Goal: Complete application form

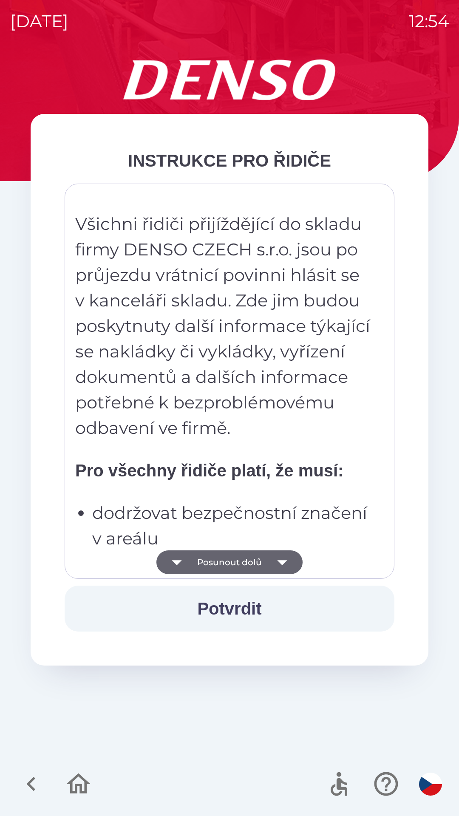
click at [285, 561] on icon "button" at bounding box center [282, 562] width 10 height 5
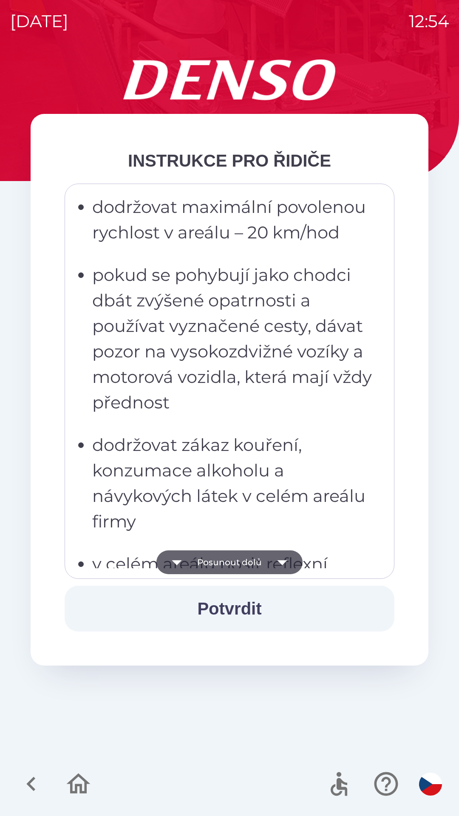
click at [179, 562] on icon "button" at bounding box center [177, 562] width 10 height 5
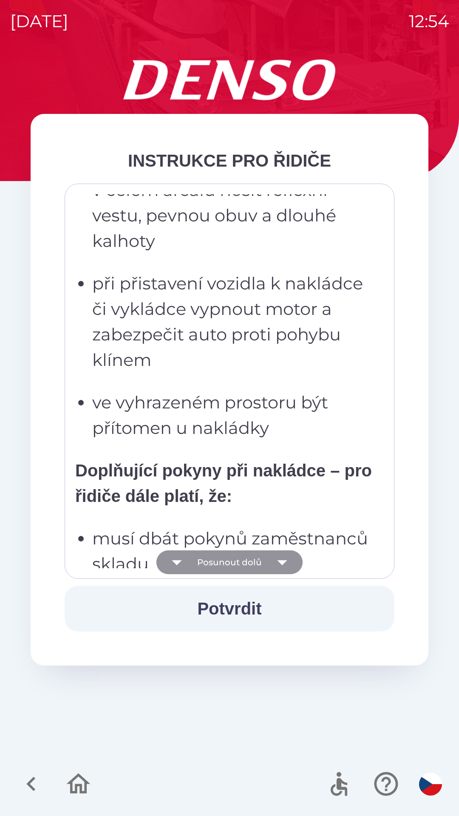
click at [179, 563] on icon "button" at bounding box center [177, 562] width 10 height 5
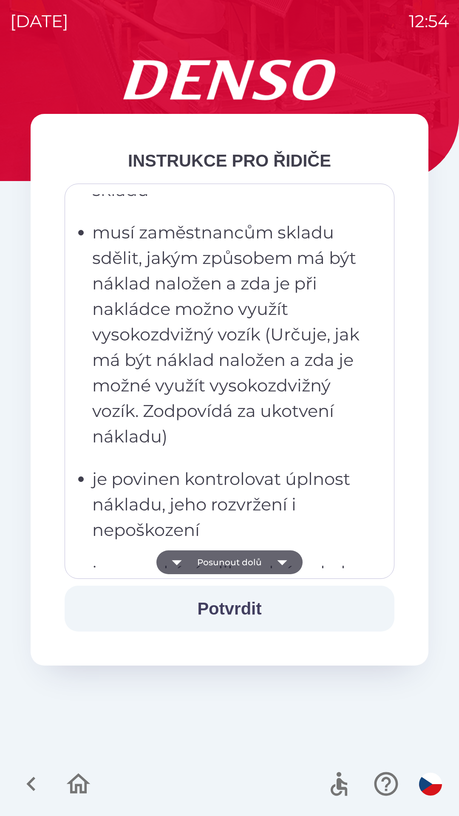
click at [180, 564] on icon "button" at bounding box center [177, 562] width 24 height 24
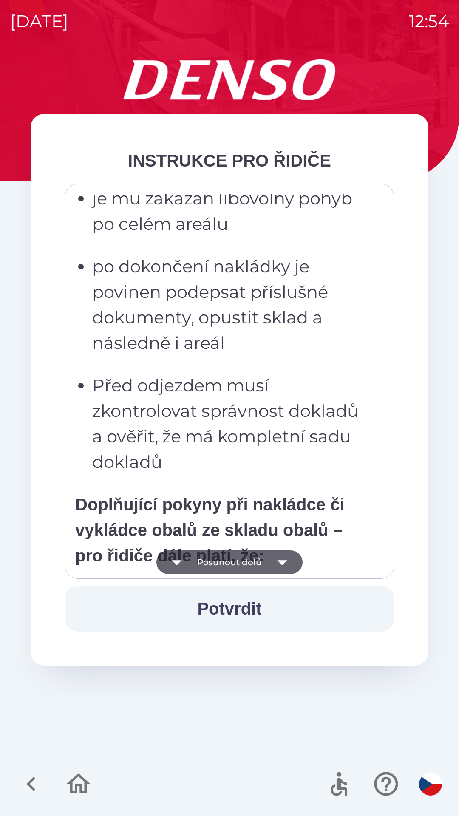
click at [179, 565] on icon "button" at bounding box center [177, 562] width 24 height 24
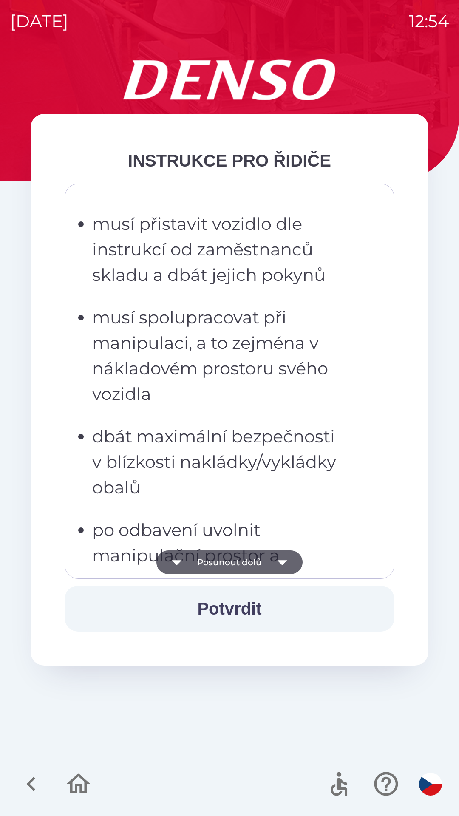
click at [179, 566] on icon "button" at bounding box center [177, 562] width 24 height 24
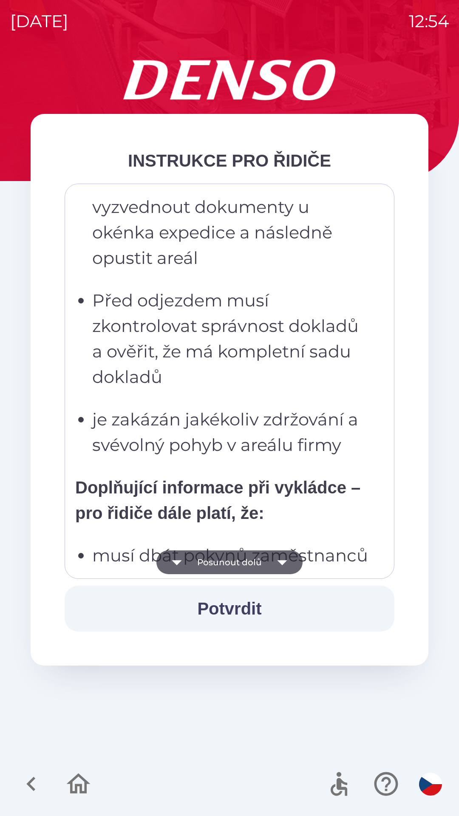
click at [179, 564] on icon "button" at bounding box center [177, 562] width 10 height 5
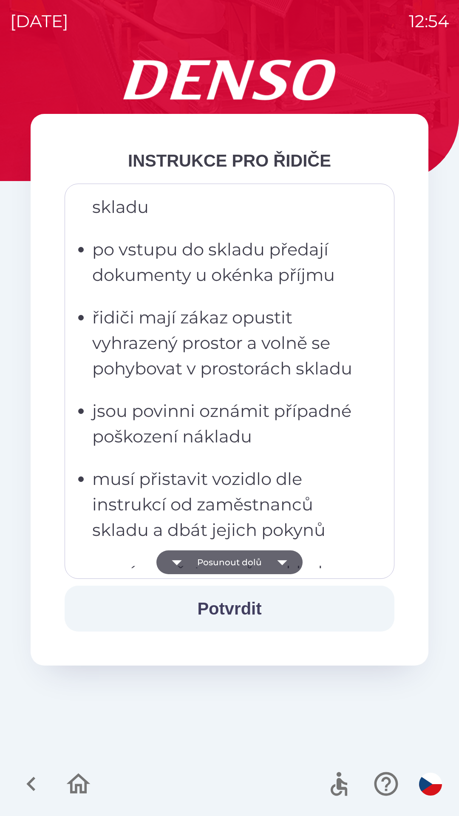
click at [179, 563] on icon "button" at bounding box center [177, 562] width 10 height 5
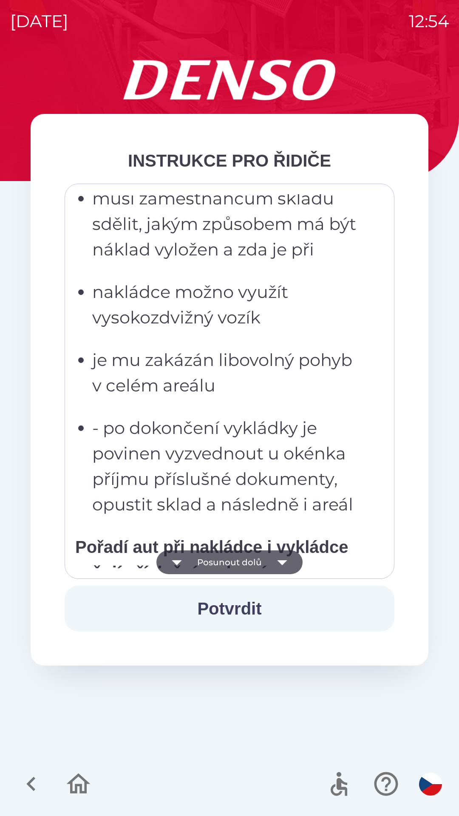
click at [180, 561] on icon "button" at bounding box center [177, 562] width 10 height 5
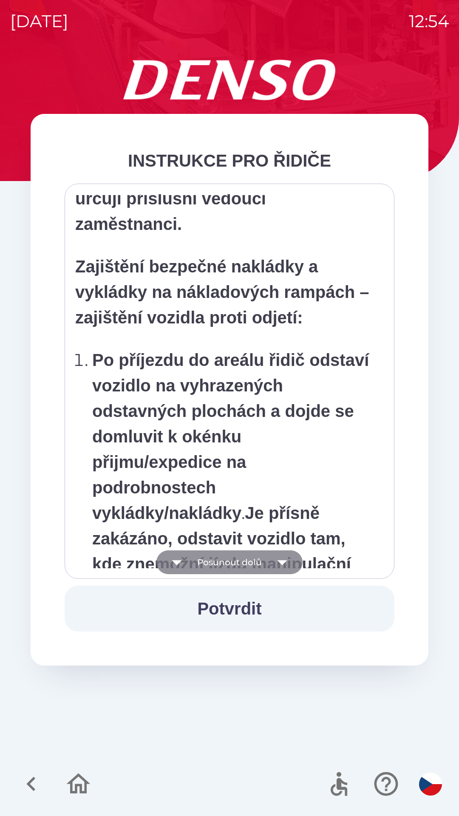
click at [181, 564] on icon "button" at bounding box center [177, 562] width 24 height 24
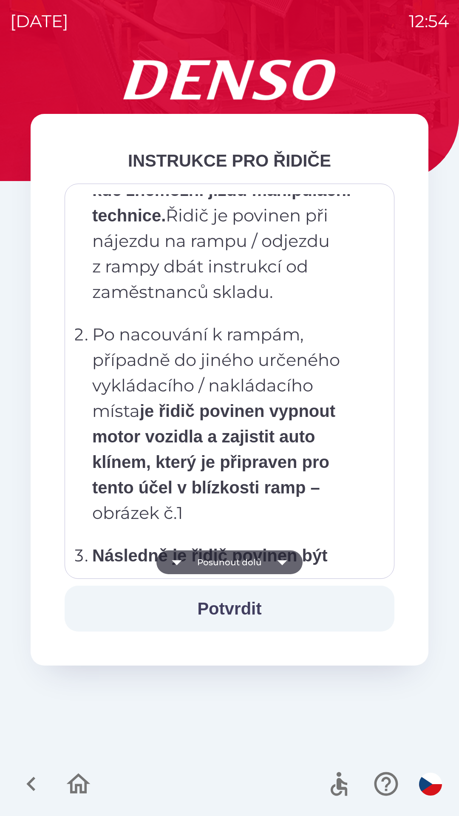
click at [177, 567] on icon "button" at bounding box center [177, 562] width 24 height 24
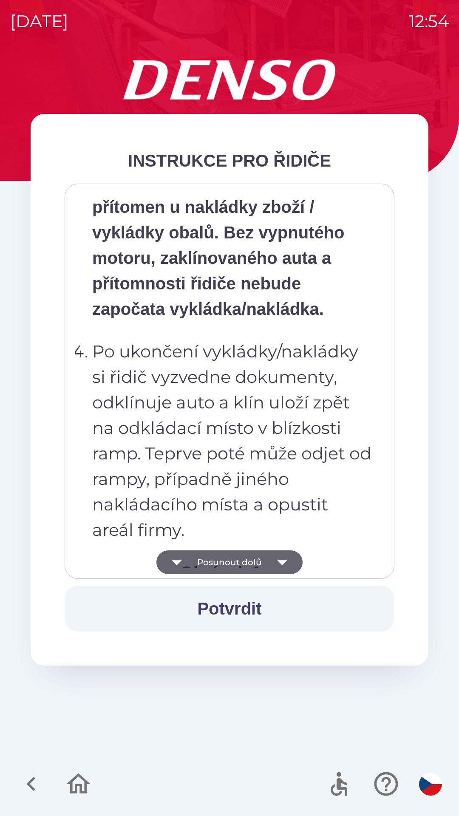
click at [179, 566] on icon "button" at bounding box center [177, 562] width 24 height 24
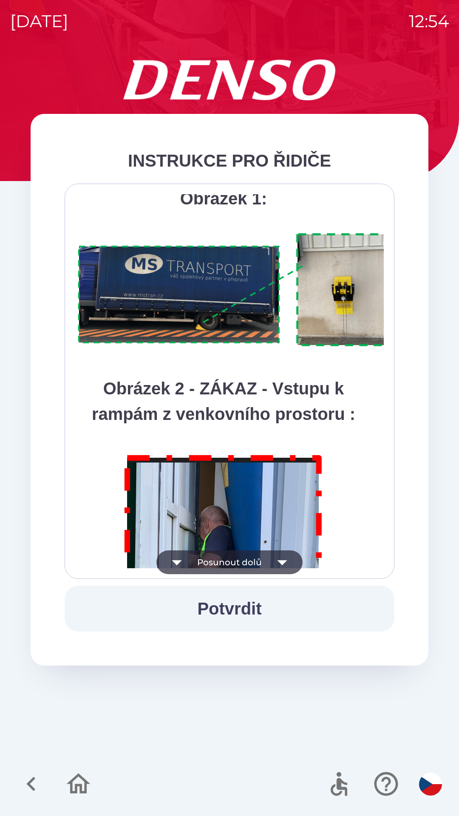
click at [180, 567] on icon "button" at bounding box center [177, 562] width 24 height 24
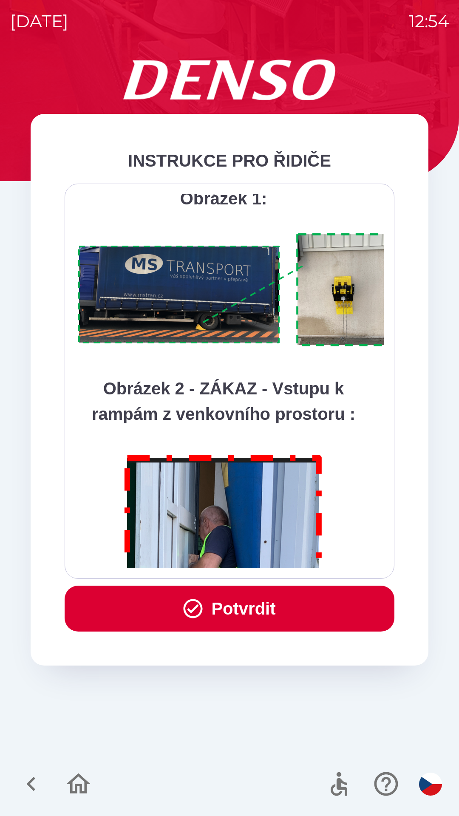
scroll to position [4776, 0]
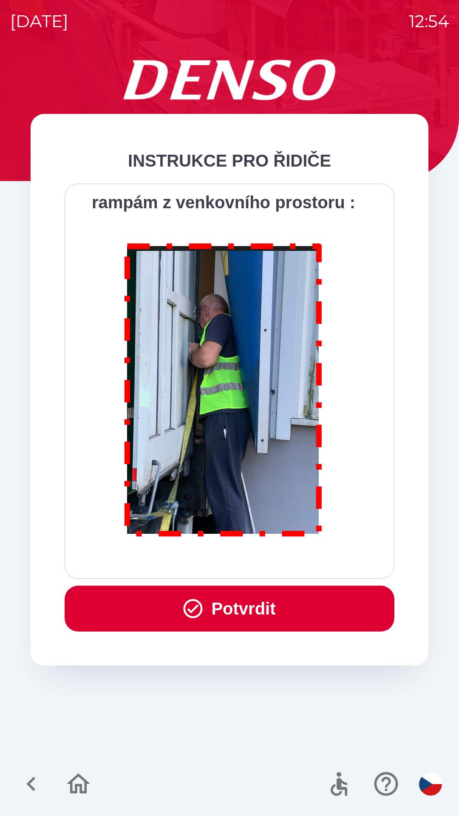
click at [181, 568] on div "Všichni řidiči přijíždějící do skladu firmy DENSO CZECH s.r.o. jsou po průjezdu…" at bounding box center [230, 381] width 330 height 395
click at [300, 605] on button "Potvrdit" at bounding box center [230, 609] width 330 height 46
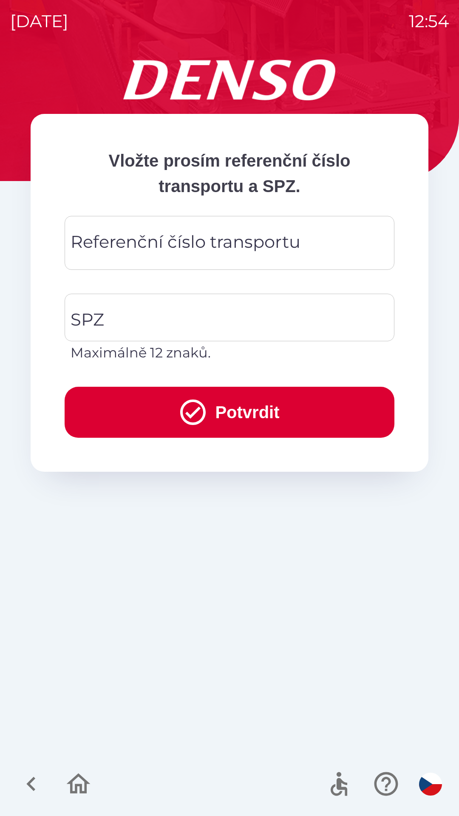
click at [274, 249] on div "Referenční číslo transportu Referenční číslo transportu" at bounding box center [230, 243] width 330 height 54
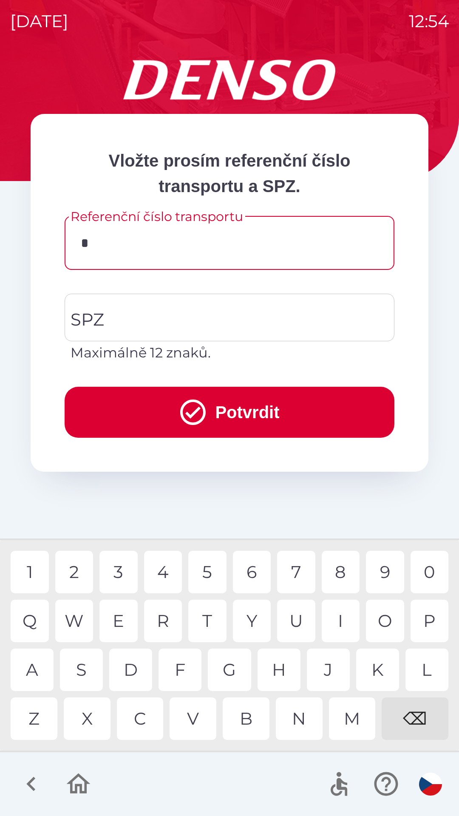
click at [135, 670] on div "D" at bounding box center [130, 670] width 43 height 43
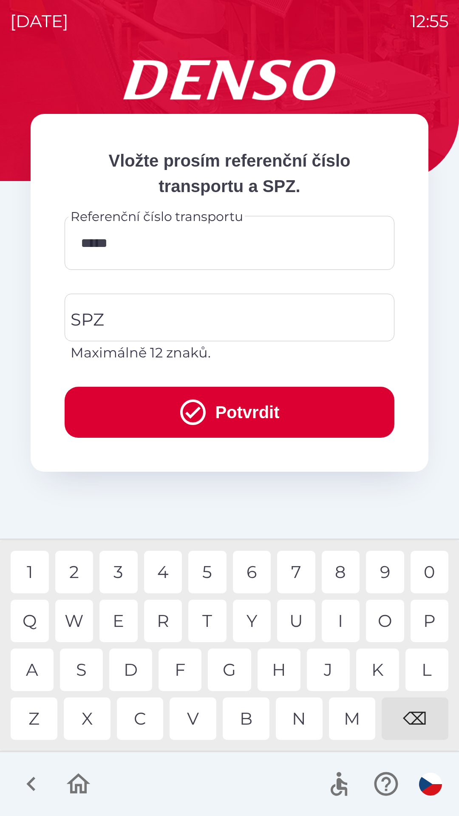
type input "******"
click at [212, 317] on input "SPZ" at bounding box center [222, 318] width 309 height 40
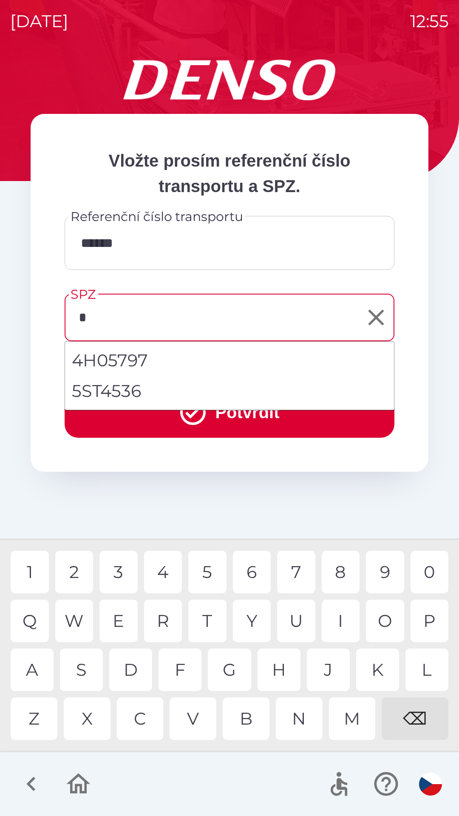
click at [211, 574] on div "5" at bounding box center [207, 572] width 38 height 43
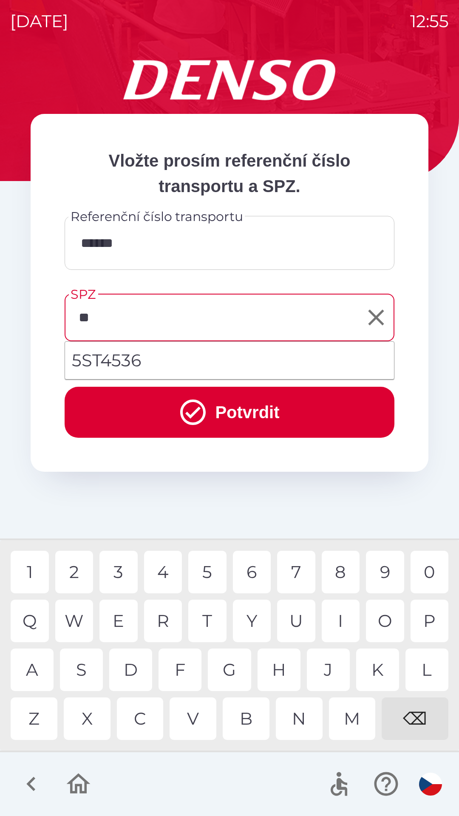
click at [85, 674] on div "S" at bounding box center [81, 670] width 43 height 43
click at [207, 625] on div "T" at bounding box center [207, 621] width 38 height 43
click at [123, 575] on div "3" at bounding box center [118, 572] width 38 height 43
type input "*******"
click at [252, 570] on div "6" at bounding box center [252, 572] width 38 height 43
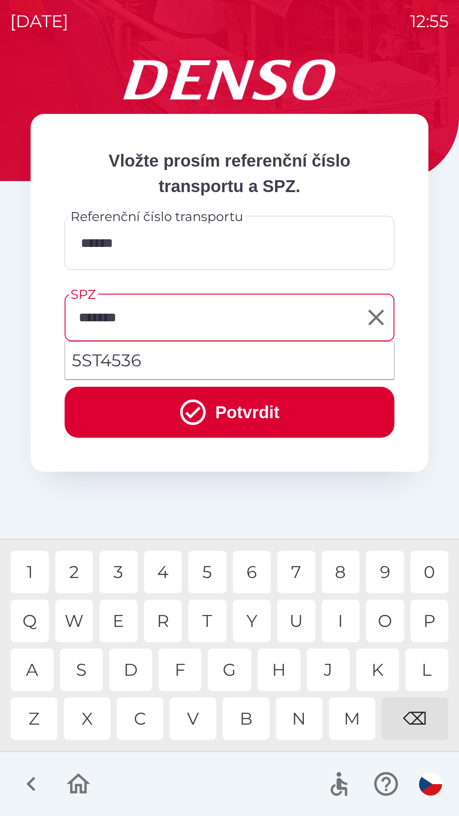
click at [290, 419] on button "Potvrdit" at bounding box center [230, 412] width 330 height 51
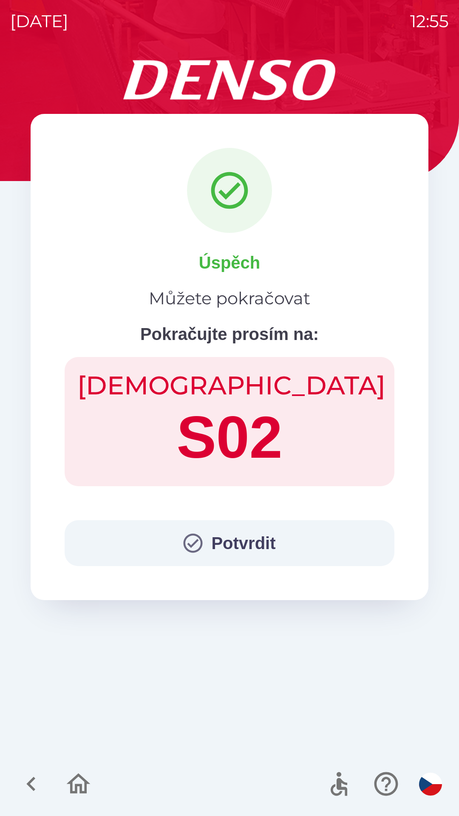
click at [300, 545] on button "Potvrdit" at bounding box center [230, 543] width 330 height 46
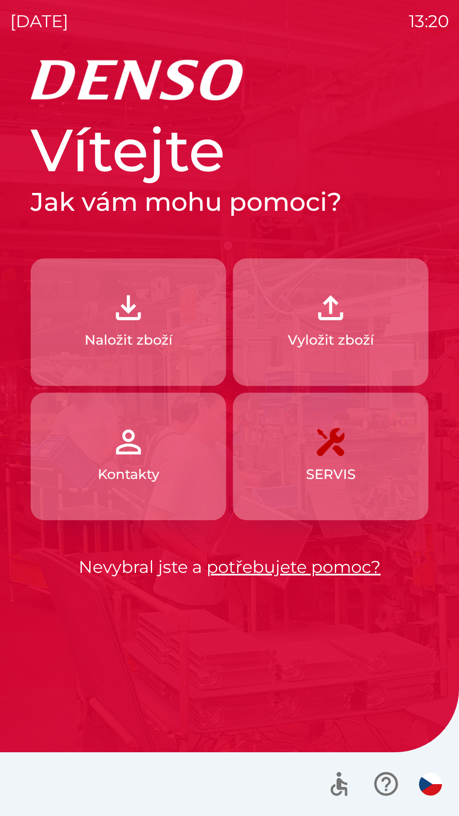
click at [162, 322] on button "Naložit zboží" at bounding box center [129, 322] width 196 height 128
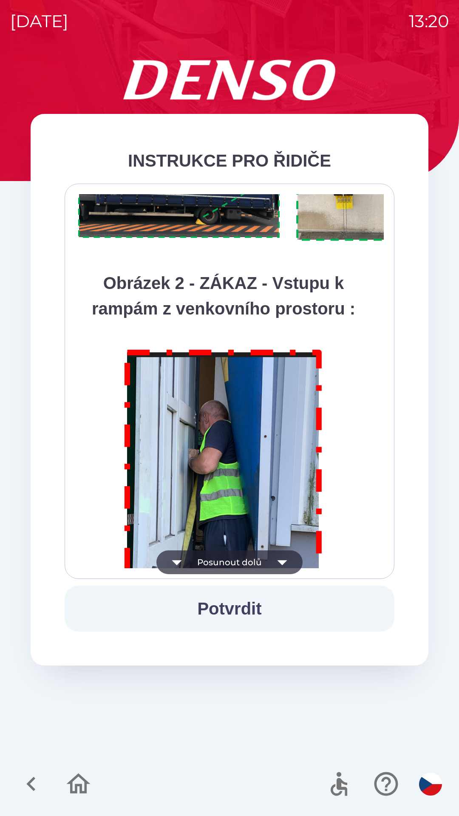
scroll to position [4776, 0]
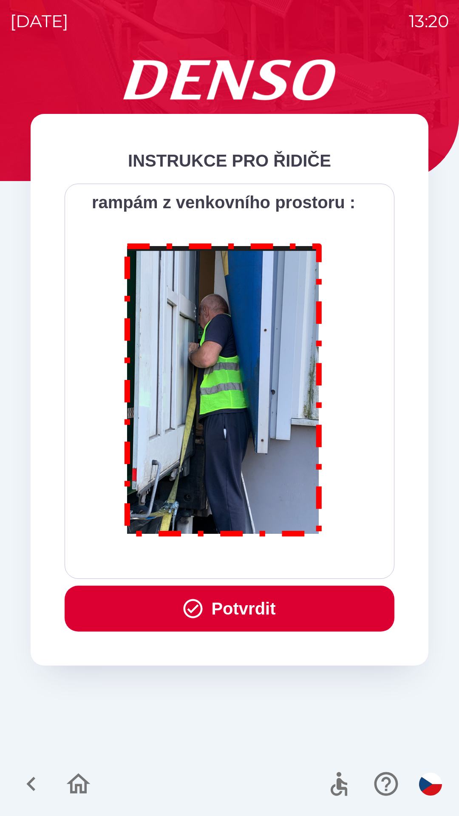
click at [275, 605] on button "Potvrdit" at bounding box center [230, 609] width 330 height 46
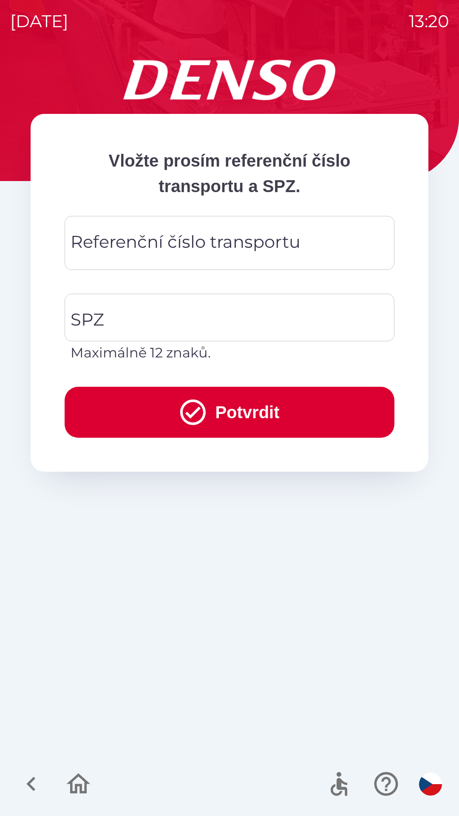
click at [173, 244] on div "Referenční číslo transportu Referenční číslo transportu" at bounding box center [230, 243] width 330 height 54
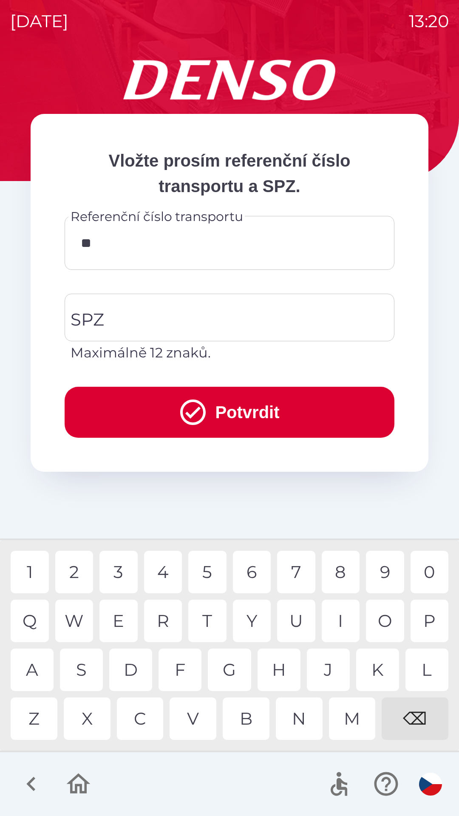
click at [164, 581] on div "4" at bounding box center [163, 572] width 38 height 43
click at [299, 571] on div "7" at bounding box center [296, 572] width 38 height 43
type input "******"
click at [291, 570] on div "7" at bounding box center [296, 572] width 38 height 43
click at [202, 324] on input "SPZ" at bounding box center [222, 318] width 309 height 40
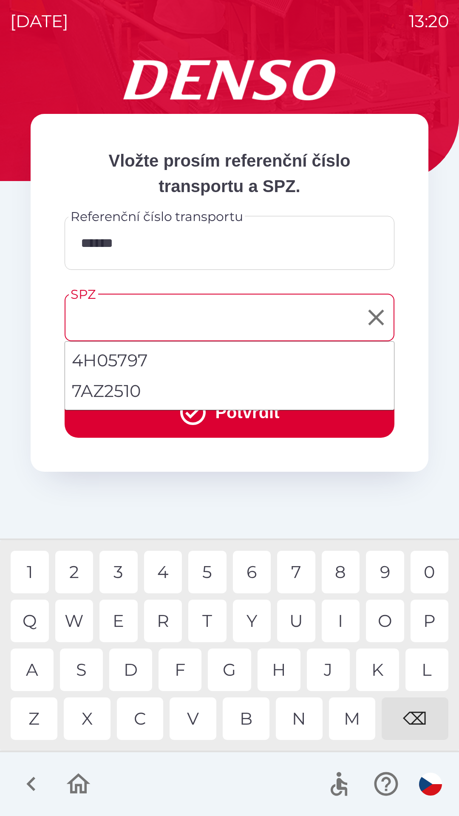
click at [143, 395] on li "7AZ2510" at bounding box center [229, 391] width 329 height 31
type input "*******"
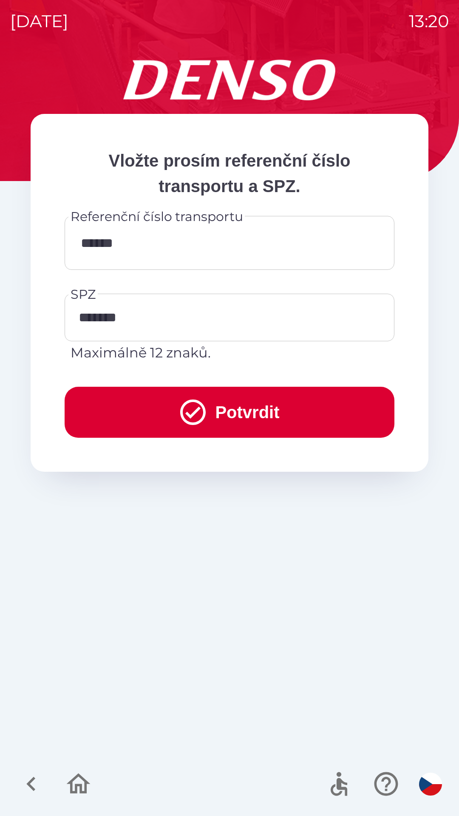
click at [203, 414] on icon "submit" at bounding box center [193, 412] width 31 height 31
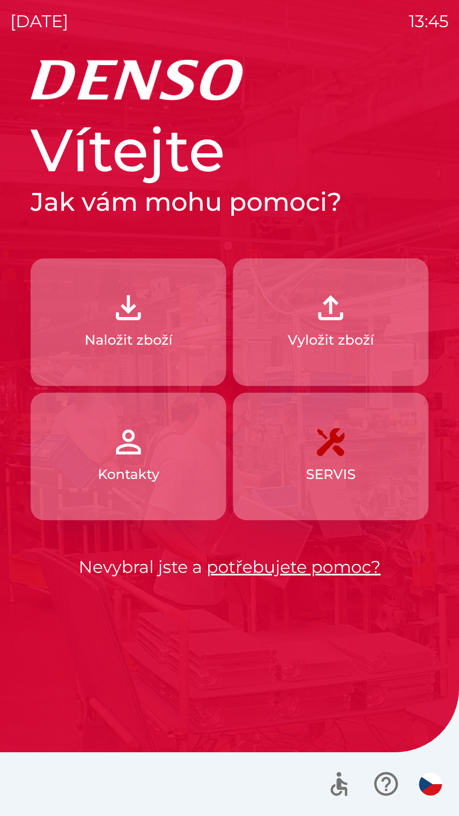
click at [126, 314] on img "button" at bounding box center [128, 307] width 37 height 37
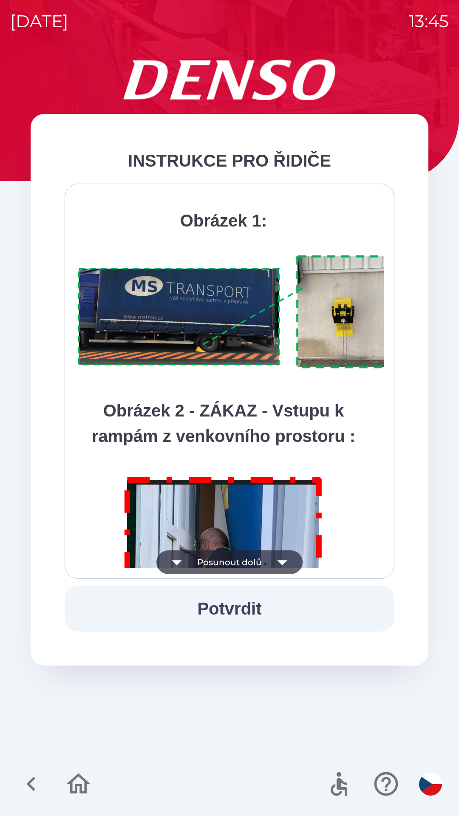
scroll to position [4776, 0]
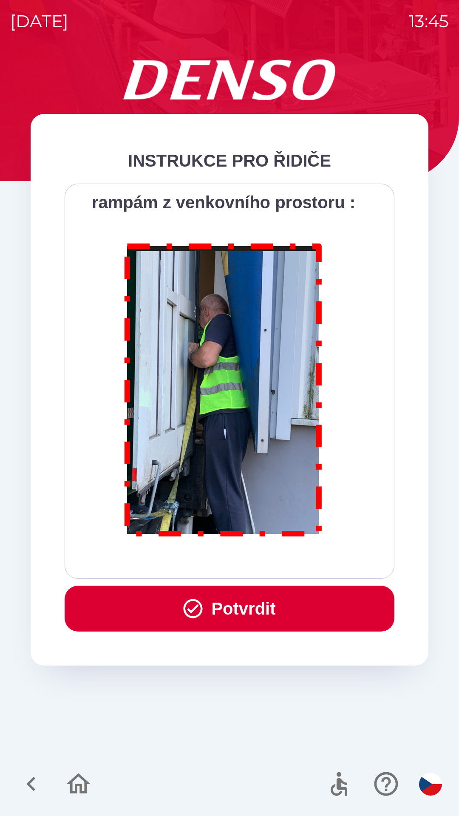
click at [251, 602] on button "Potvrdit" at bounding box center [230, 609] width 330 height 46
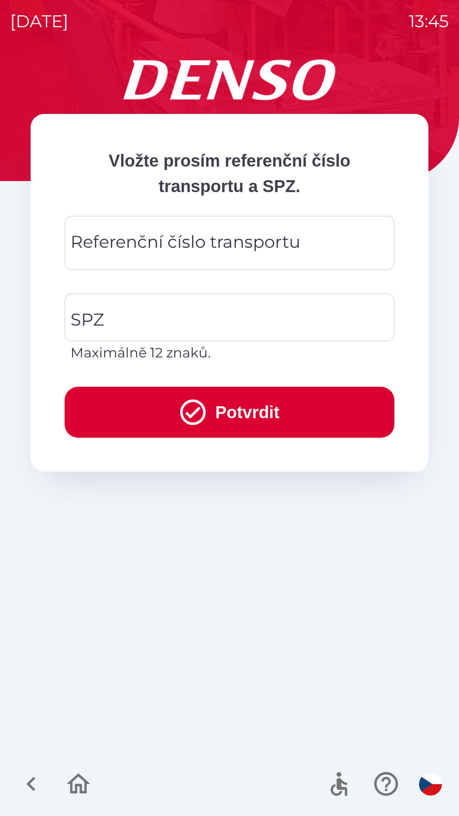
click at [229, 244] on div "Referenční číslo transportu Referenční číslo transportu" at bounding box center [230, 243] width 330 height 54
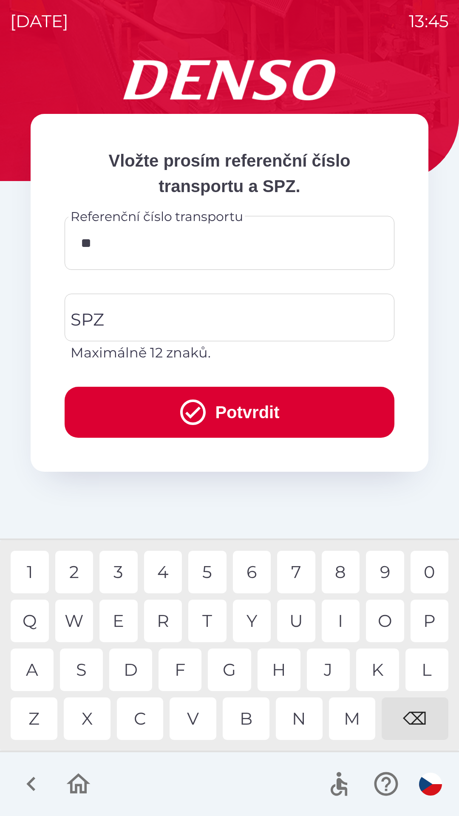
click at [429, 566] on div "0" at bounding box center [430, 572] width 38 height 43
click at [434, 565] on div "0" at bounding box center [430, 572] width 38 height 43
type input "********"
click at [181, 315] on input "SPZ" at bounding box center [222, 318] width 309 height 40
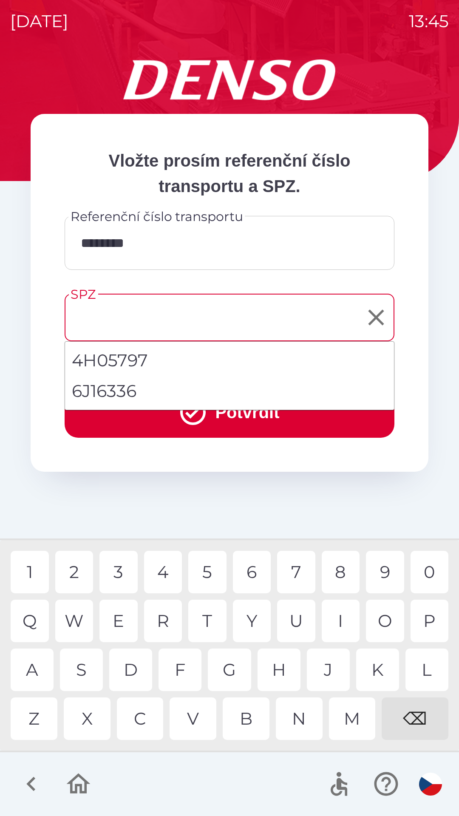
click at [131, 384] on li "6J16336" at bounding box center [229, 391] width 329 height 31
type input "*******"
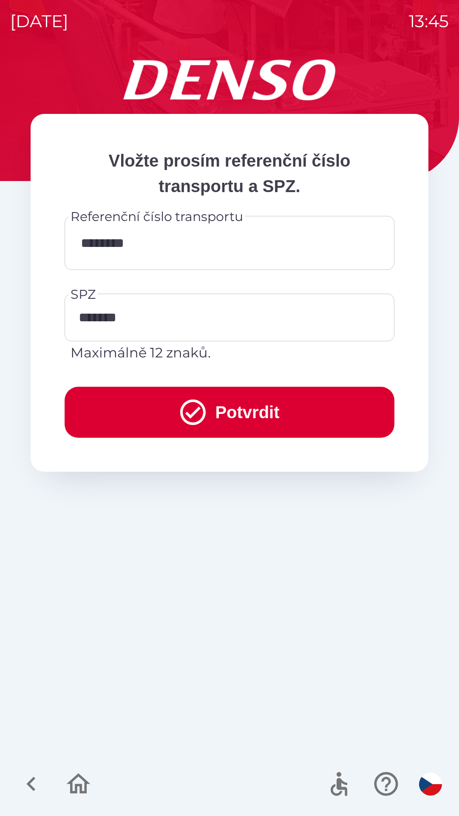
click at [255, 401] on button "Potvrdit" at bounding box center [230, 412] width 330 height 51
